Goal: Task Accomplishment & Management: Manage account settings

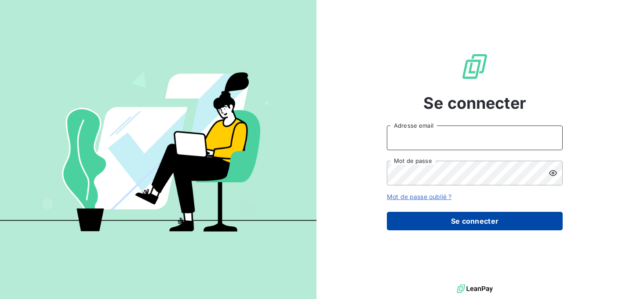
type input "audrey.araminthe@junto.fr"
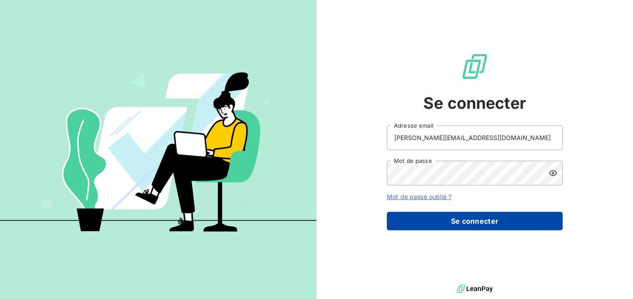
click at [452, 224] on button "Se connecter" at bounding box center [475, 221] width 176 height 18
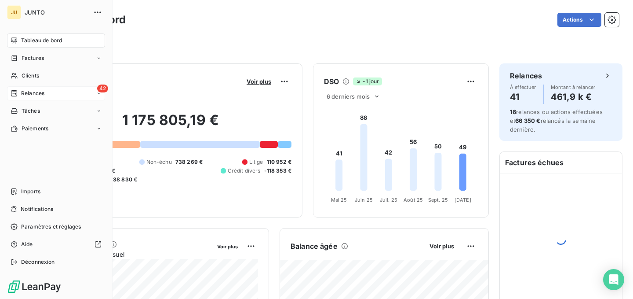
click at [11, 91] on icon at bounding box center [14, 93] width 6 height 6
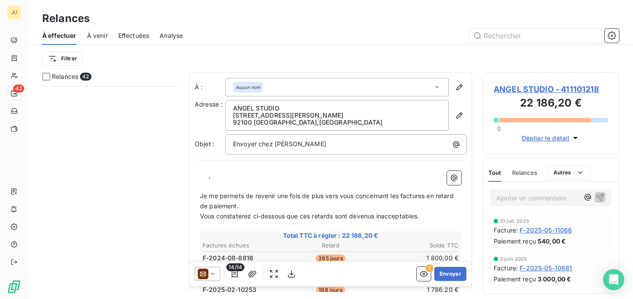
scroll to position [1857, 0]
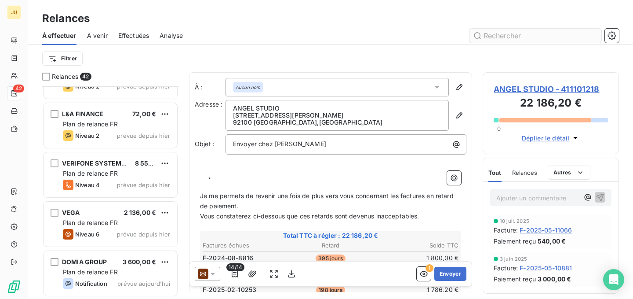
click at [507, 37] on input "text" at bounding box center [536, 36] width 132 height 14
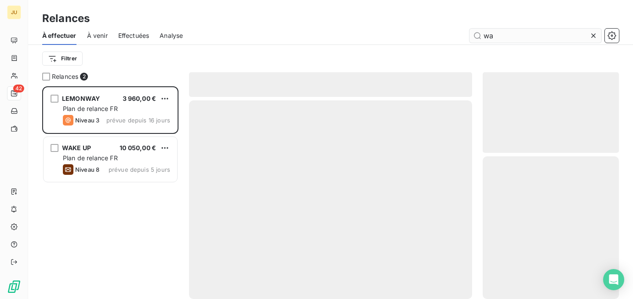
scroll to position [212, 136]
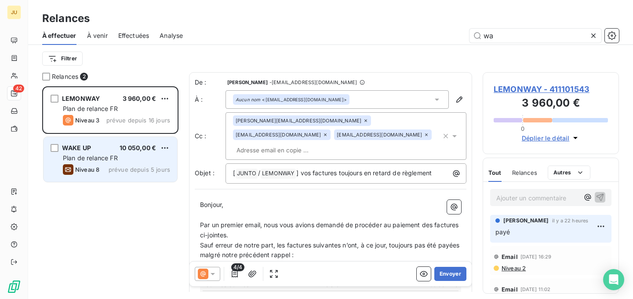
type input "wa"
click at [138, 166] on span "prévue depuis 5 jours" at bounding box center [140, 169] width 62 height 7
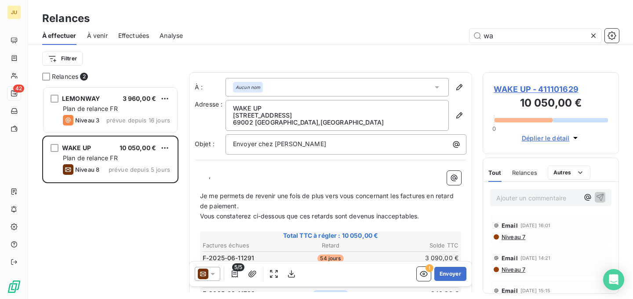
click at [211, 271] on icon at bounding box center [212, 273] width 9 height 9
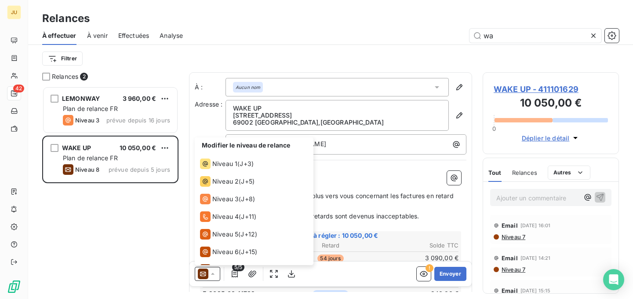
scroll to position [31, 0]
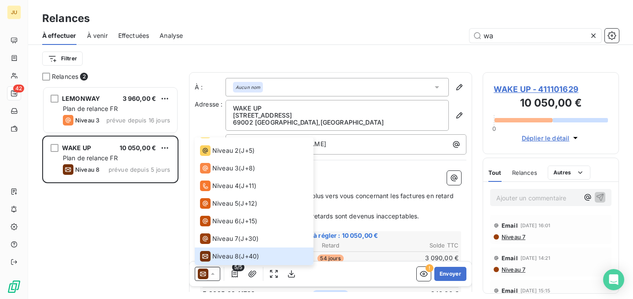
click at [122, 37] on span "Effectuées" at bounding box center [133, 35] width 31 height 9
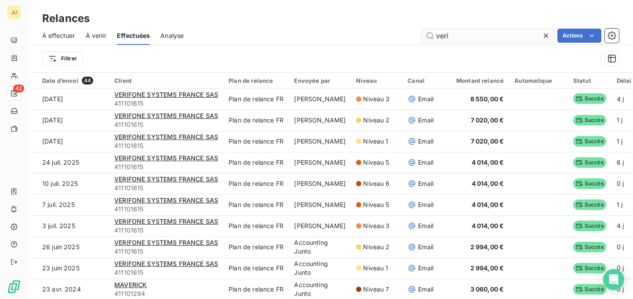
click at [480, 35] on input "veri" at bounding box center [488, 36] width 132 height 14
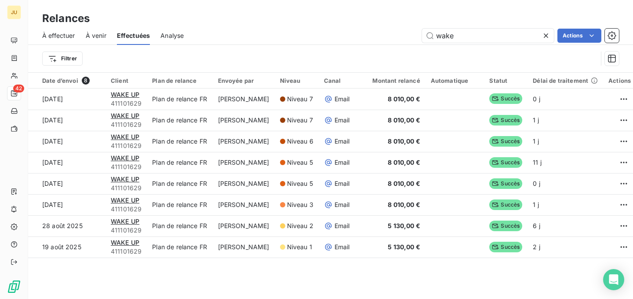
click at [73, 34] on span "À effectuer" at bounding box center [58, 35] width 33 height 9
type input "wake"
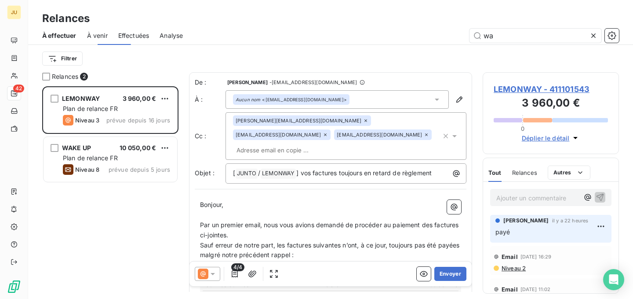
scroll to position [212, 136]
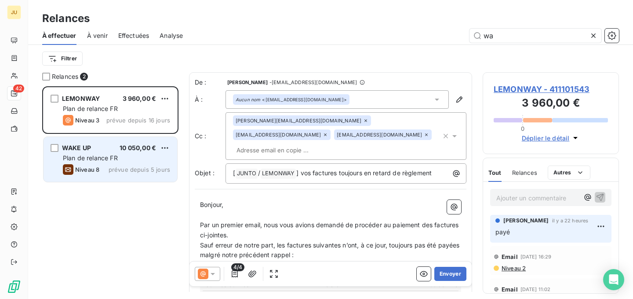
click at [113, 157] on span "Plan de relance FR" at bounding box center [90, 157] width 55 height 7
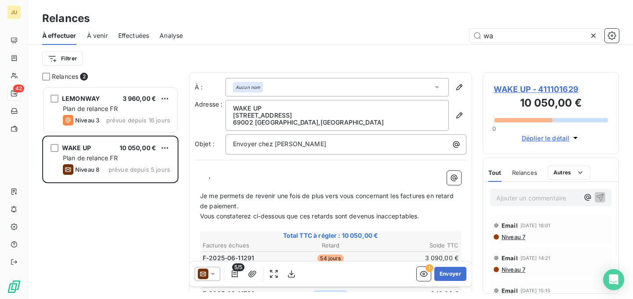
click at [200, 274] on icon at bounding box center [203, 273] width 11 height 11
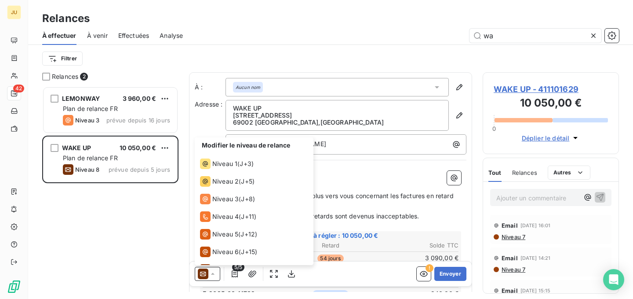
scroll to position [31, 0]
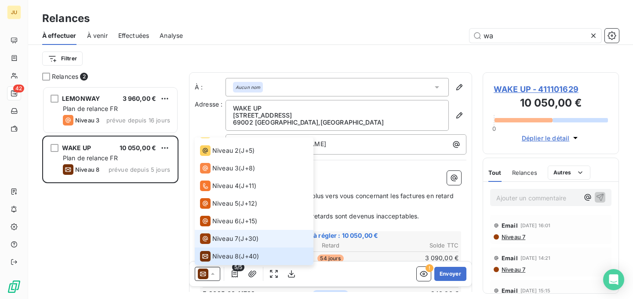
click at [221, 237] on span "Niveau 7" at bounding box center [225, 238] width 26 height 9
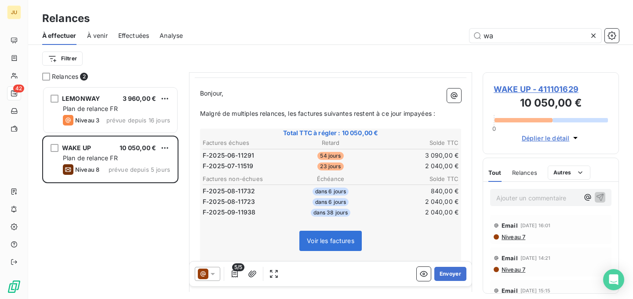
scroll to position [0, 0]
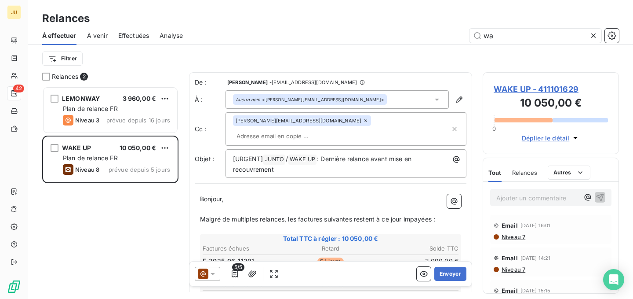
click at [330, 129] on input "text" at bounding box center [284, 135] width 102 height 13
click at [327, 129] on input "text" at bounding box center [284, 135] width 102 height 13
paste input "quentin.dubus@junto.fr"
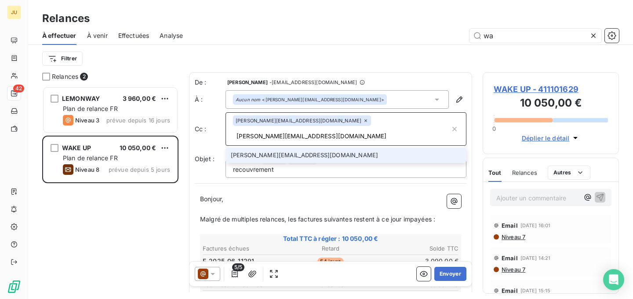
type input "quentin.dubus@junto.fr"
click at [308, 147] on li "quentin.dubus@junto.fr" at bounding box center [346, 154] width 241 height 15
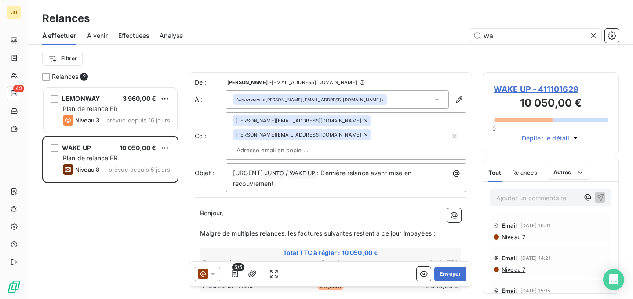
paste input "franck.neuenschwander@junto.fr"
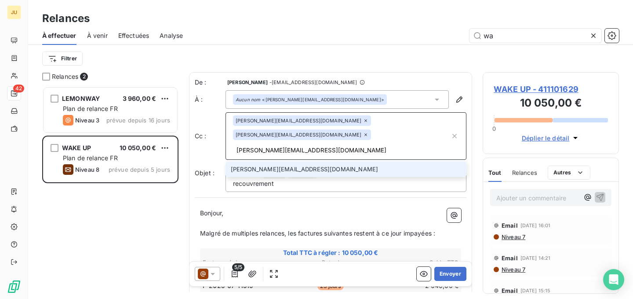
type input "franck.neuenschwander@junto.fr"
click at [328, 161] on li "franck.neuenschwander@junto.fr" at bounding box center [346, 168] width 241 height 15
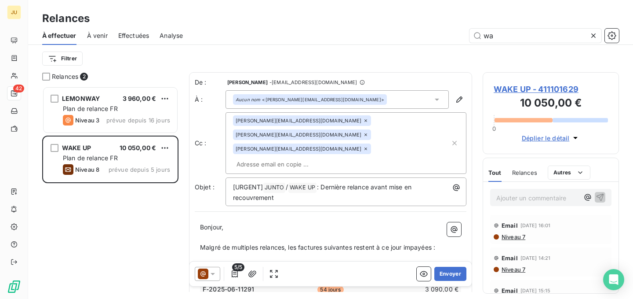
paste input "martin.mourot@junto.fr"
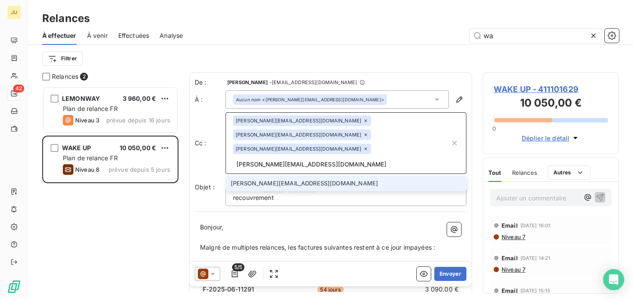
type input "martin.mourot@junto.fr"
click at [347, 175] on li "martin.mourot@junto.fr" at bounding box center [346, 182] width 241 height 15
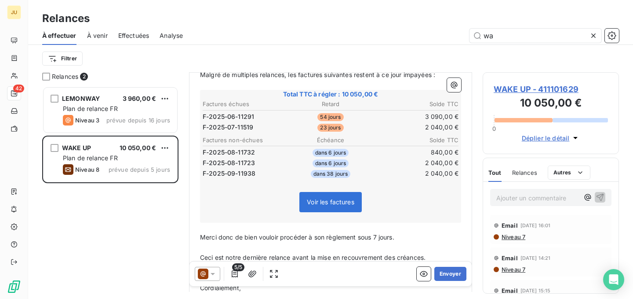
scroll to position [189, 0]
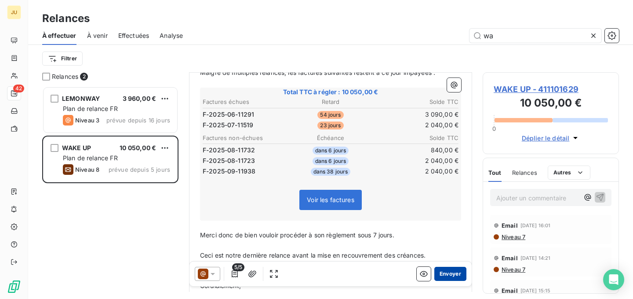
click at [449, 277] on button "Envoyer" at bounding box center [450, 273] width 32 height 14
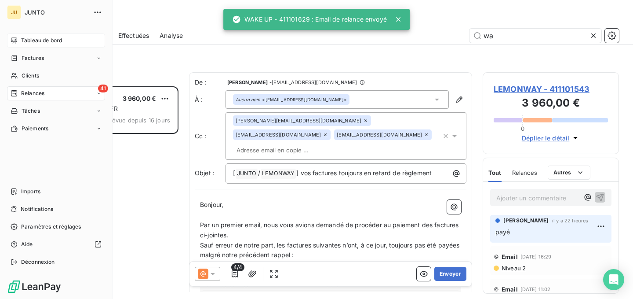
click at [32, 43] on span "Tableau de bord" at bounding box center [41, 40] width 41 height 8
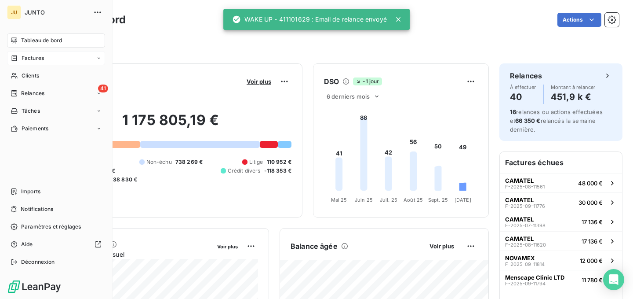
click at [35, 57] on span "Factures" at bounding box center [33, 58] width 22 height 8
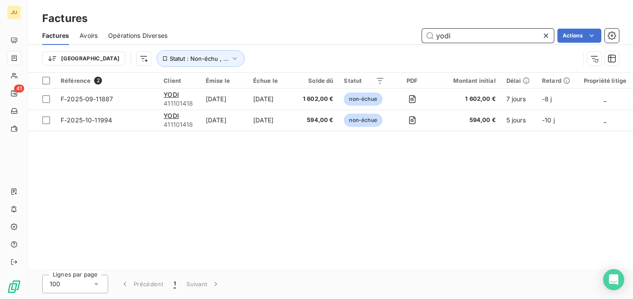
click at [448, 34] on input "yodi" at bounding box center [488, 36] width 132 height 14
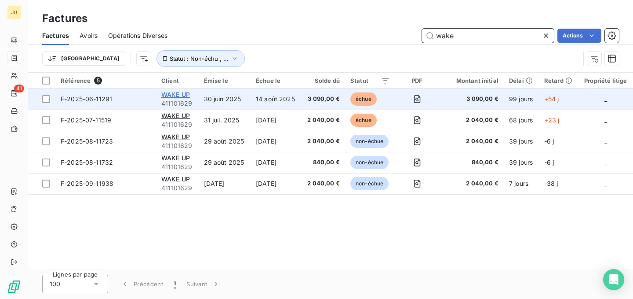
type input "wake"
click at [184, 97] on span "WAKE UP" at bounding box center [175, 94] width 29 height 7
